Goal: Obtain resource: Obtain resource

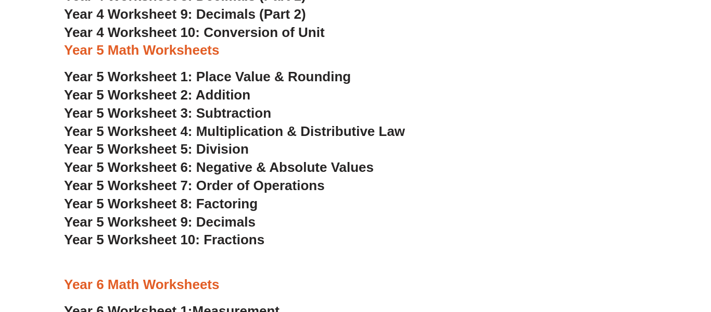
scroll to position [1727, 0]
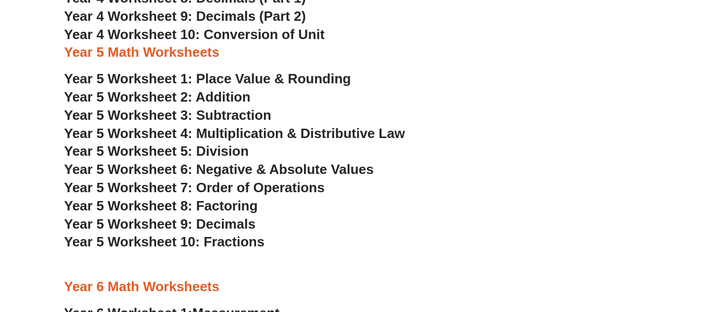
click at [179, 207] on span "Year 5 Worksheet 8: Factoring" at bounding box center [161, 206] width 194 height 16
click at [241, 132] on span "Year 5 Worksheet 4: Multiplication & Distributive Law" at bounding box center [234, 134] width 341 height 16
click at [213, 190] on span "Year 5 Worksheet 7: Order of Operations" at bounding box center [194, 188] width 261 height 16
click at [304, 79] on span "Year 5 Worksheet 1: Place Value & Rounding" at bounding box center [207, 79] width 287 height 16
click at [218, 223] on span "Year 5 Worksheet 9: Decimals" at bounding box center [160, 224] width 192 height 16
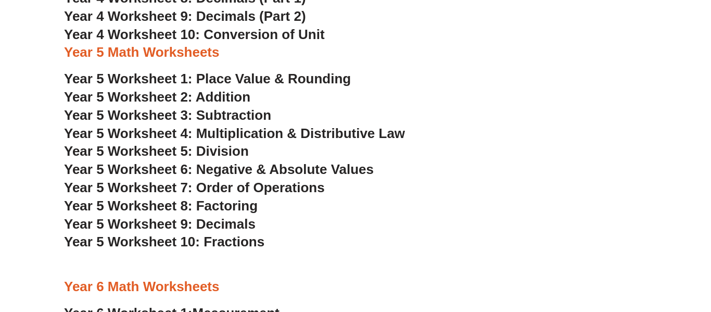
click at [212, 244] on span "Year 5 Worksheet 10: Fractions" at bounding box center [164, 242] width 200 height 16
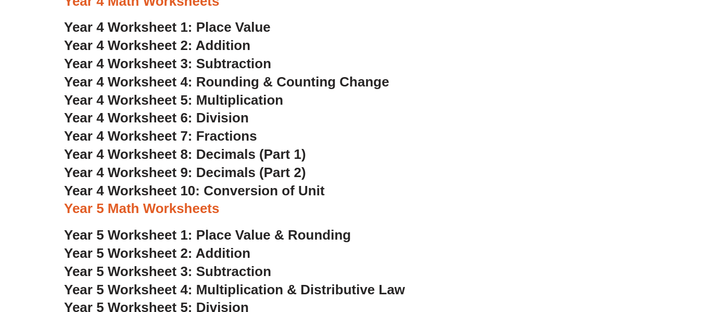
scroll to position [1571, 0]
click at [235, 139] on span "Year 4 Worksheet 7: Fractions" at bounding box center [160, 137] width 193 height 16
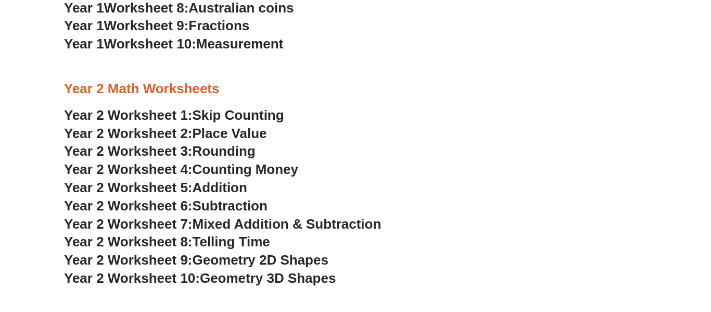
scroll to position [1035, 0]
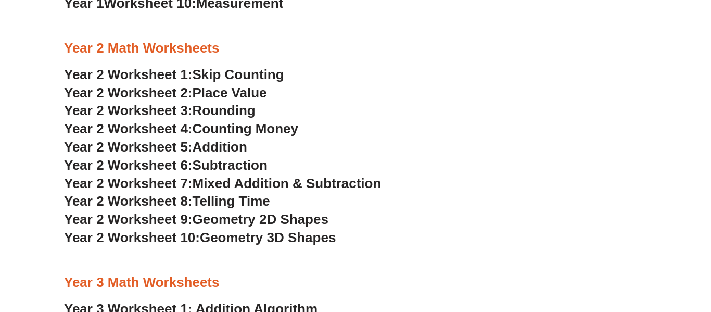
click at [213, 149] on span "Addition" at bounding box center [220, 147] width 55 height 16
click at [241, 96] on span "Place Value" at bounding box center [230, 93] width 74 height 16
click at [243, 108] on span "Rounding" at bounding box center [224, 111] width 63 height 16
click at [257, 130] on span "Counting Money" at bounding box center [246, 129] width 106 height 16
click at [239, 218] on span "Geometry 2D Shapes" at bounding box center [261, 219] width 136 height 16
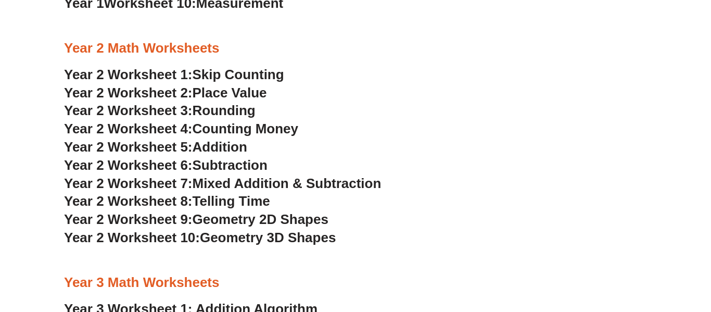
click at [232, 237] on span "Geometry 3D Shapes" at bounding box center [268, 238] width 136 height 16
click at [282, 181] on span "Mixed Addition & Subtraction" at bounding box center [287, 183] width 189 height 16
click at [229, 204] on span "Telling Time" at bounding box center [232, 201] width 78 height 16
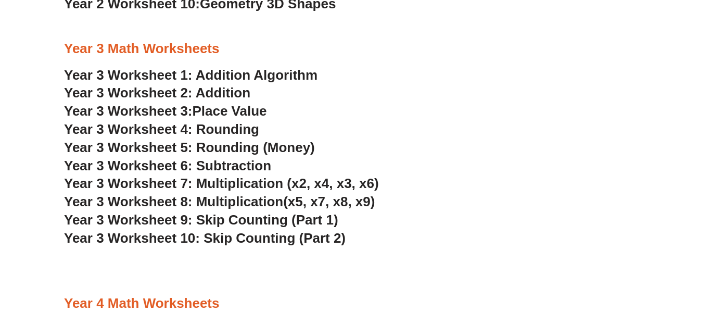
scroll to position [1269, 0]
click at [249, 76] on link "Year 3 Worksheet 1: Addition Algorithm" at bounding box center [191, 75] width 254 height 16
click at [278, 220] on span "Year 3 Worksheet 9: Skip Counting (Part 1)" at bounding box center [201, 220] width 274 height 16
click at [262, 165] on span "Year 3 Worksheet 6: Subtraction" at bounding box center [167, 166] width 207 height 16
